Goal: Find specific page/section: Find specific page/section

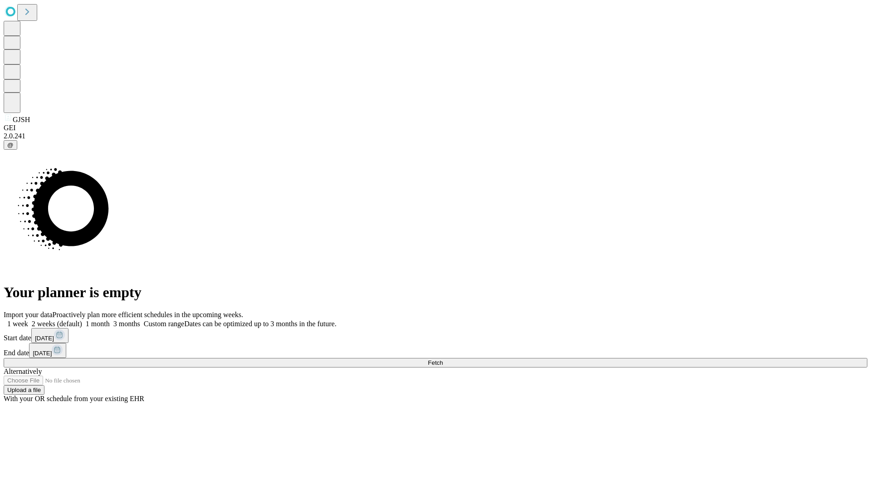
click at [443, 359] on span "Fetch" at bounding box center [435, 362] width 15 height 7
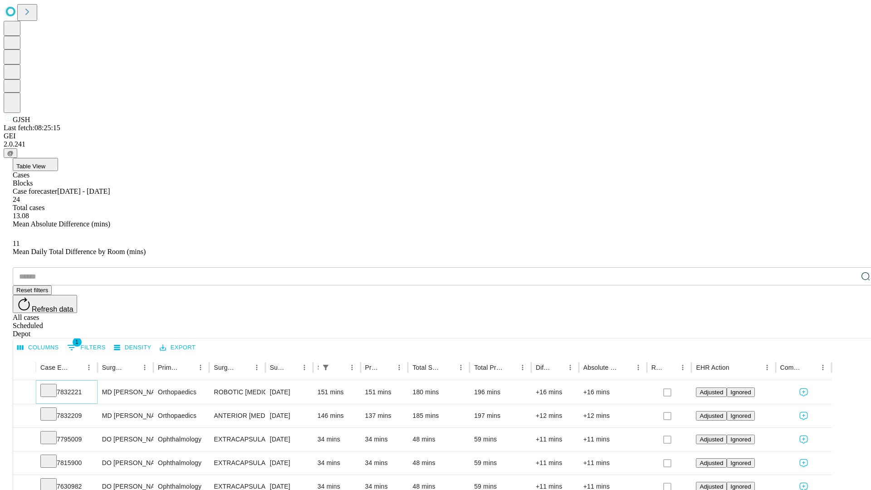
click at [53, 385] on icon at bounding box center [48, 389] width 9 height 9
